Goal: Information Seeking & Learning: Learn about a topic

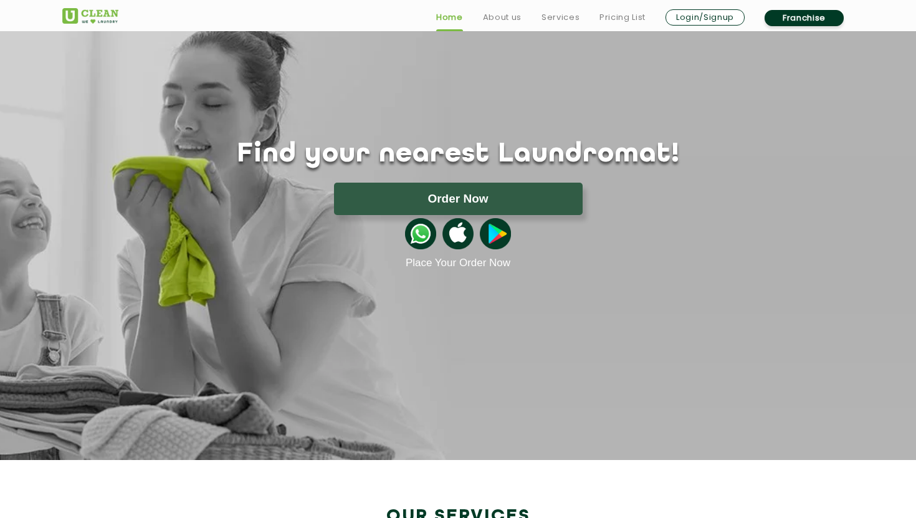
scroll to position [22, 0]
click at [615, 16] on link "Pricing List" at bounding box center [622, 17] width 46 height 15
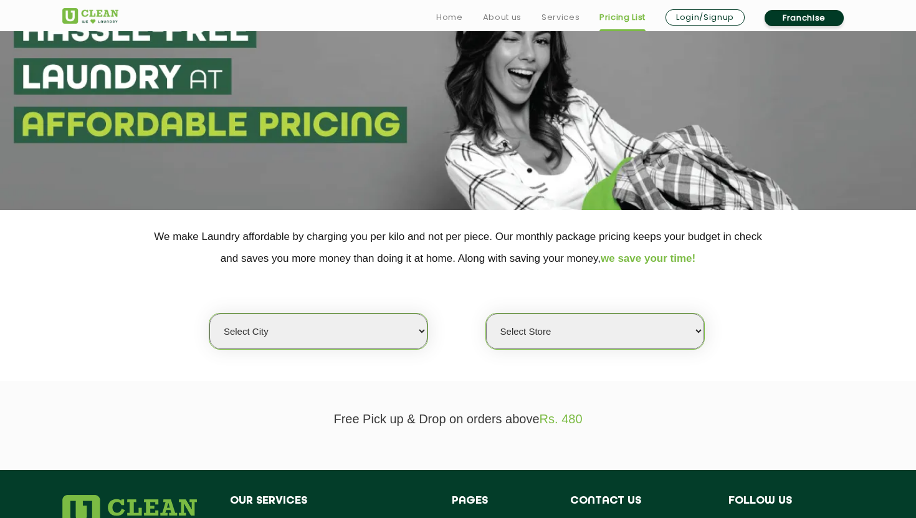
scroll to position [92, 0]
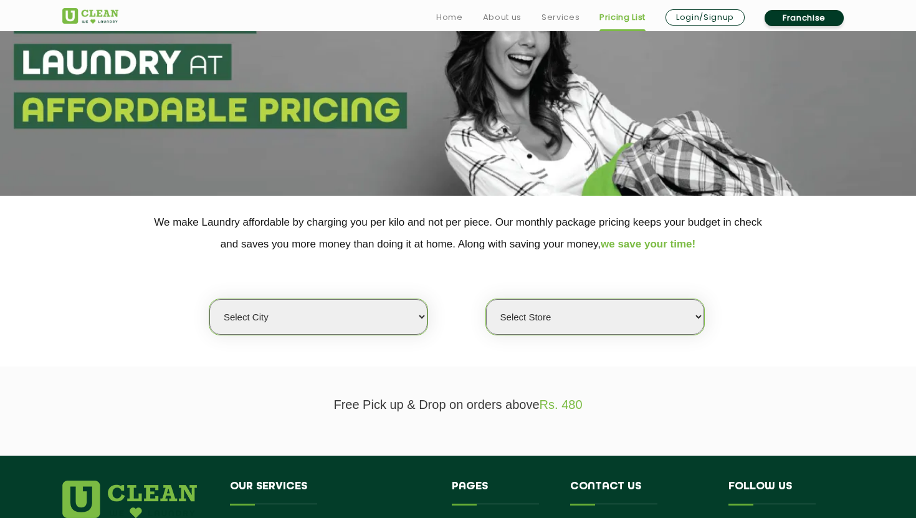
click at [362, 303] on select "Select city [GEOGRAPHIC_DATA] [GEOGRAPHIC_DATA] [GEOGRAPHIC_DATA] [GEOGRAPHIC_D…" at bounding box center [318, 317] width 218 height 36
select select "4"
click at [209, 299] on select "Select city [GEOGRAPHIC_DATA] [GEOGRAPHIC_DATA] [GEOGRAPHIC_DATA] [GEOGRAPHIC_D…" at bounding box center [318, 317] width 218 height 36
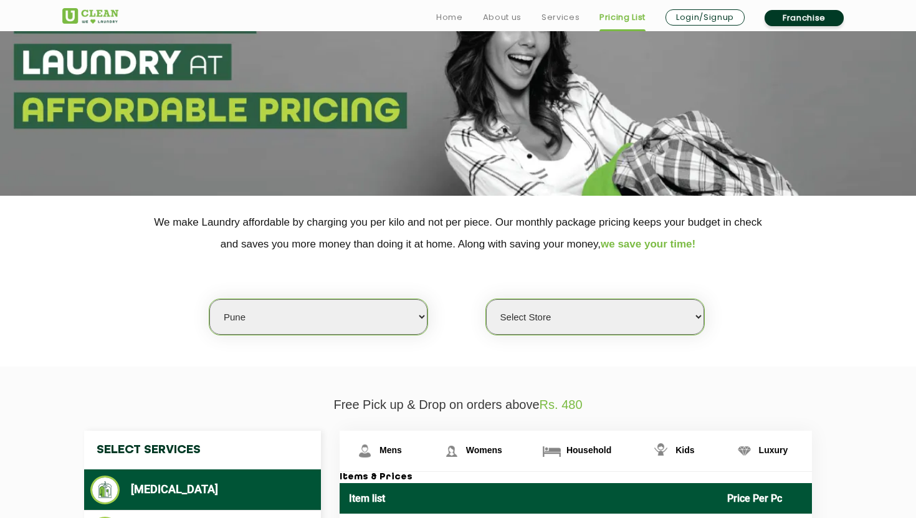
click at [530, 315] on select "Select Store [GEOGRAPHIC_DATA] [GEOGRAPHIC_DATA] [GEOGRAPHIC_DATA] [GEOGRAPHIC_…" at bounding box center [595, 317] width 218 height 36
select select "506"
click at [486, 299] on select "Select Store [GEOGRAPHIC_DATA] [GEOGRAPHIC_DATA] [GEOGRAPHIC_DATA] [GEOGRAPHIC_…" at bounding box center [595, 317] width 218 height 36
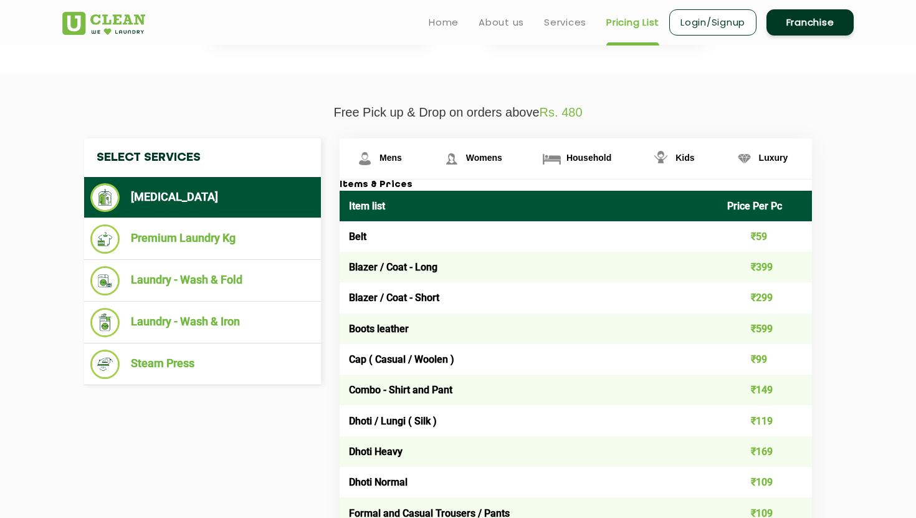
scroll to position [354, 0]
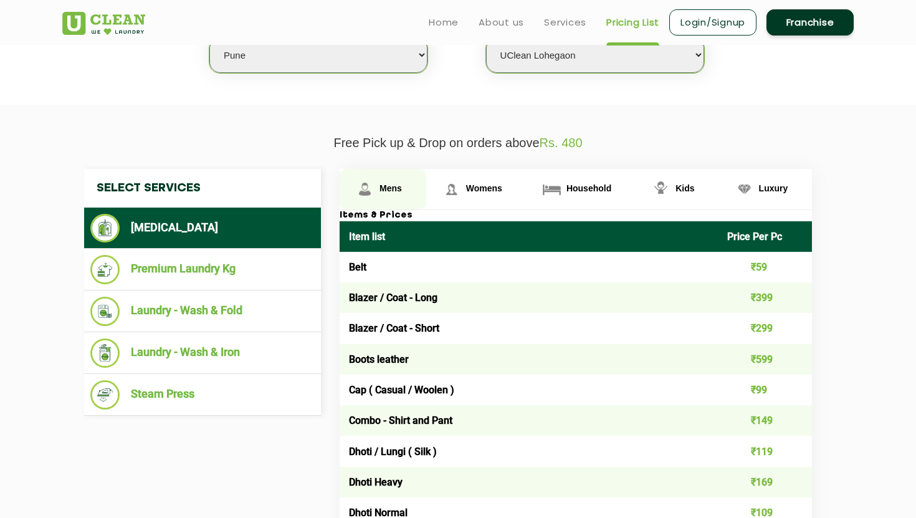
click at [390, 189] on span "Mens" at bounding box center [390, 188] width 22 height 10
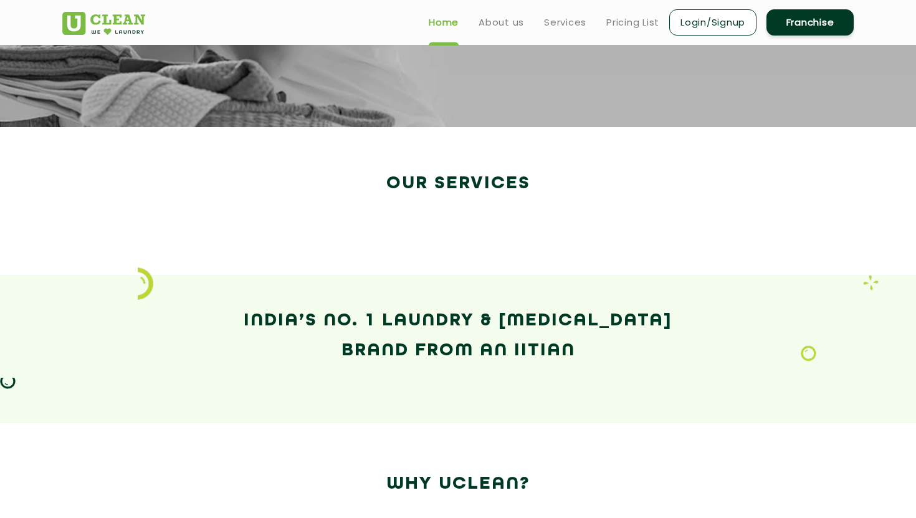
scroll to position [22, 0]
